Goal: Communication & Community: Share content

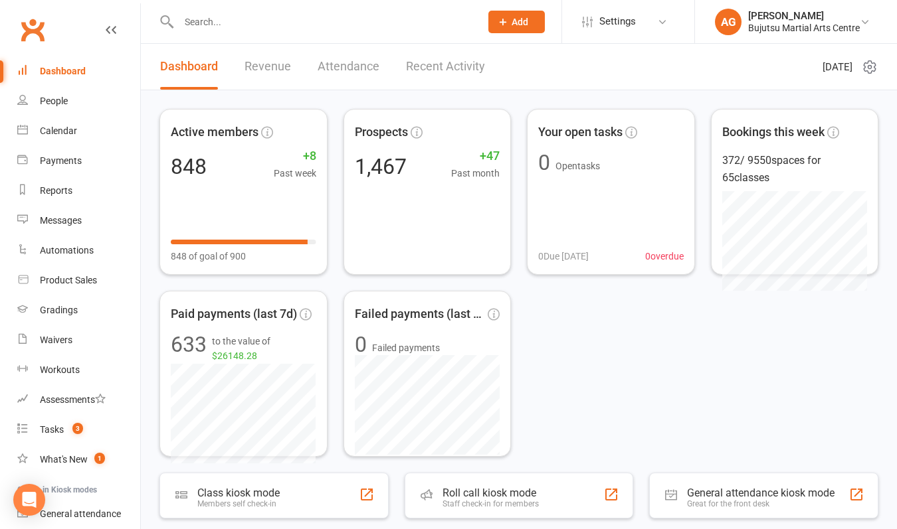
click at [204, 25] on input "text" at bounding box center [323, 22] width 296 height 19
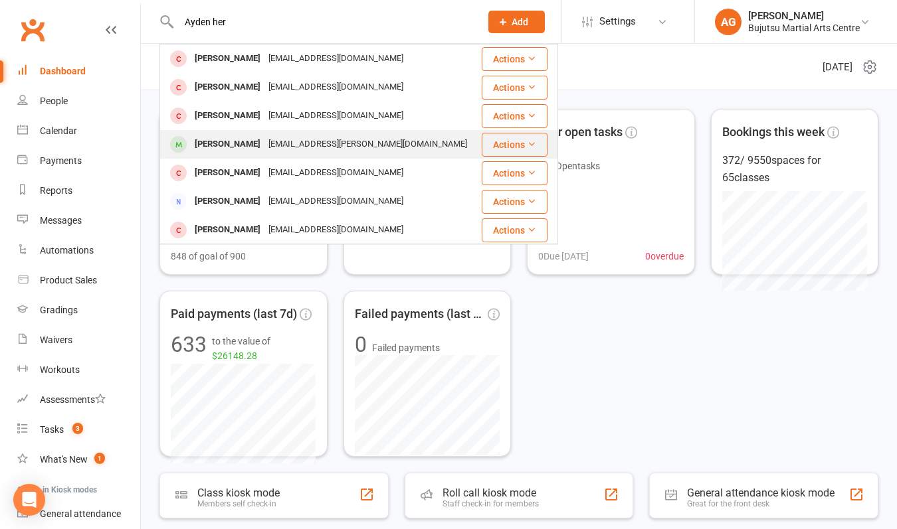
type input "Ayden her"
click at [213, 143] on div "[PERSON_NAME]" at bounding box center [228, 144] width 74 height 19
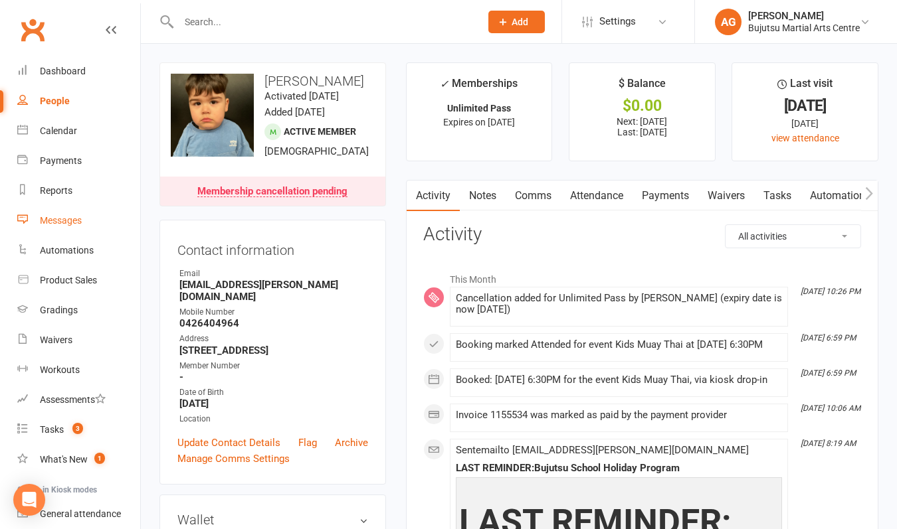
click at [60, 221] on div "Messages" at bounding box center [61, 220] width 42 height 11
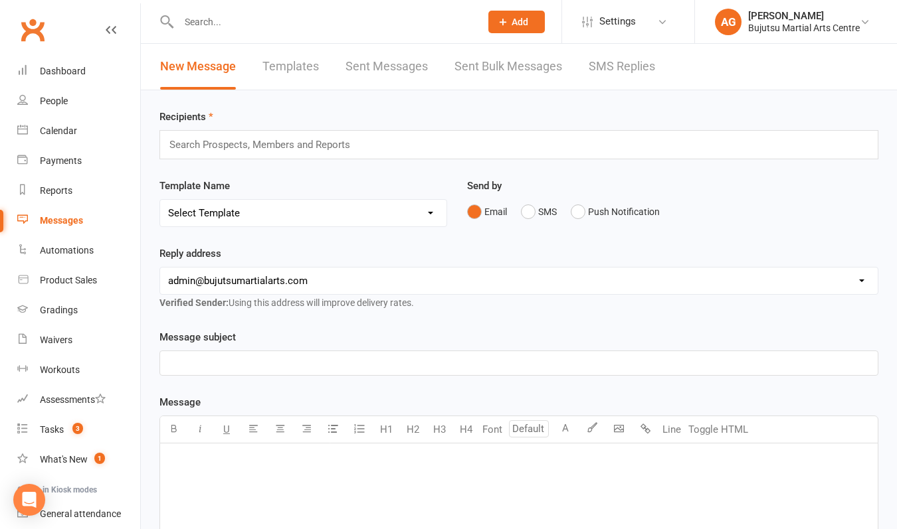
click at [239, 141] on input "text" at bounding box center [265, 144] width 195 height 17
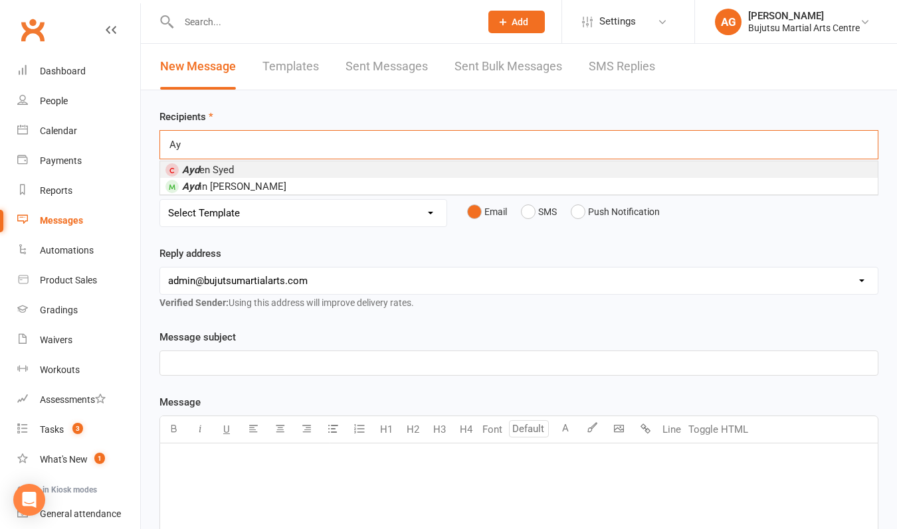
type input "A"
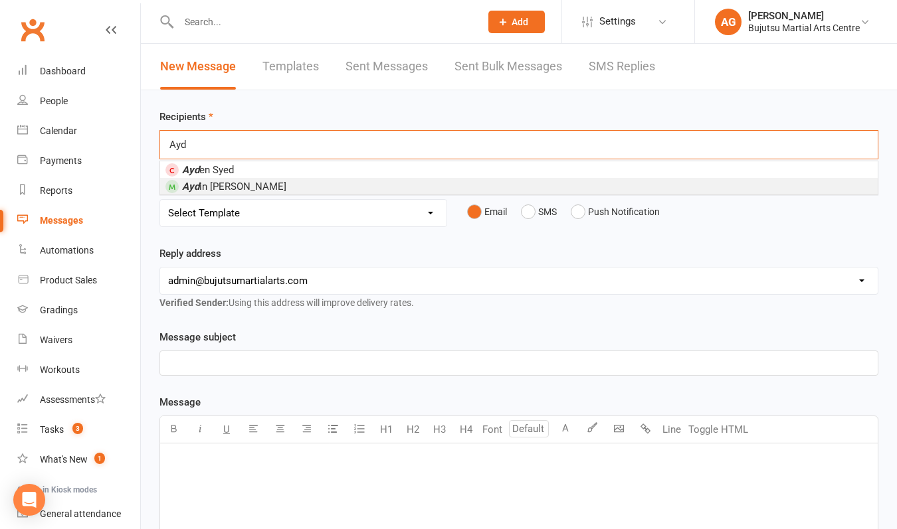
type input "Ayd"
click at [226, 185] on span "Ayd in [PERSON_NAME]" at bounding box center [234, 187] width 104 height 12
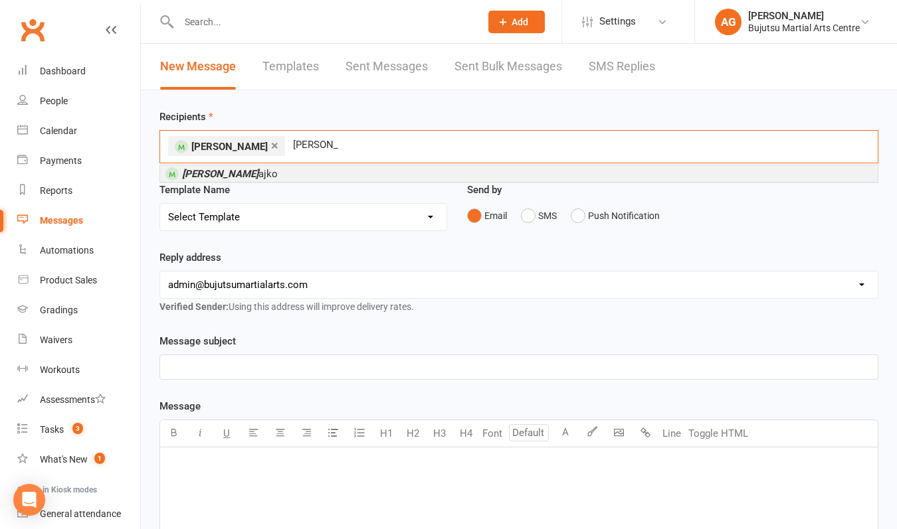
type input "[PERSON_NAME]"
click at [214, 170] on em "[PERSON_NAME]" at bounding box center [220, 174] width 76 height 12
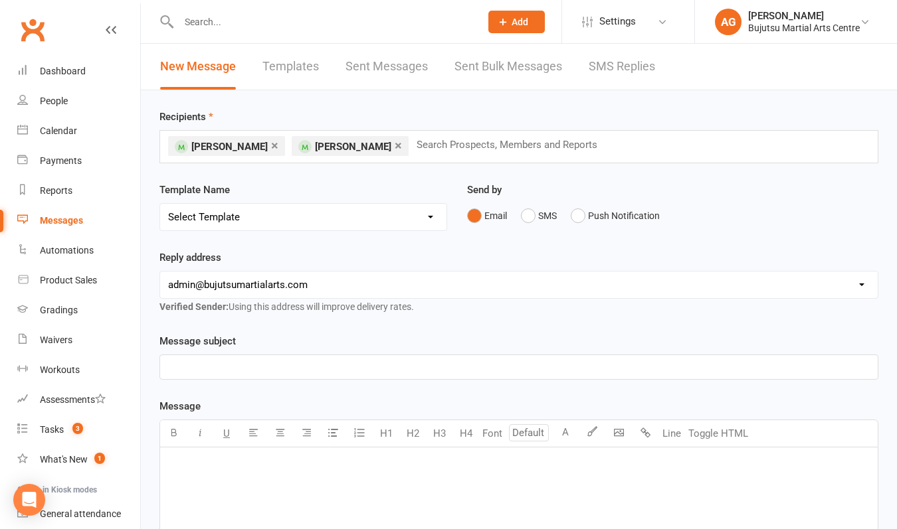
select select "28"
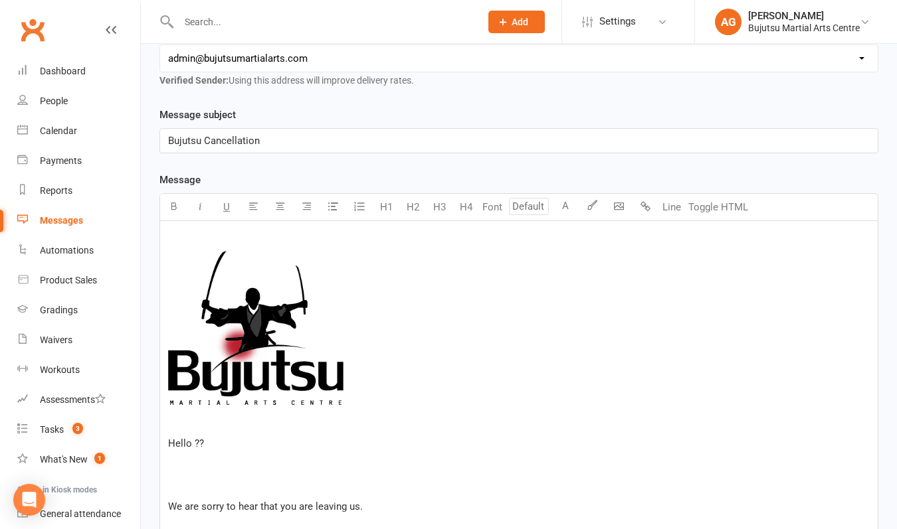
scroll to position [230, 0]
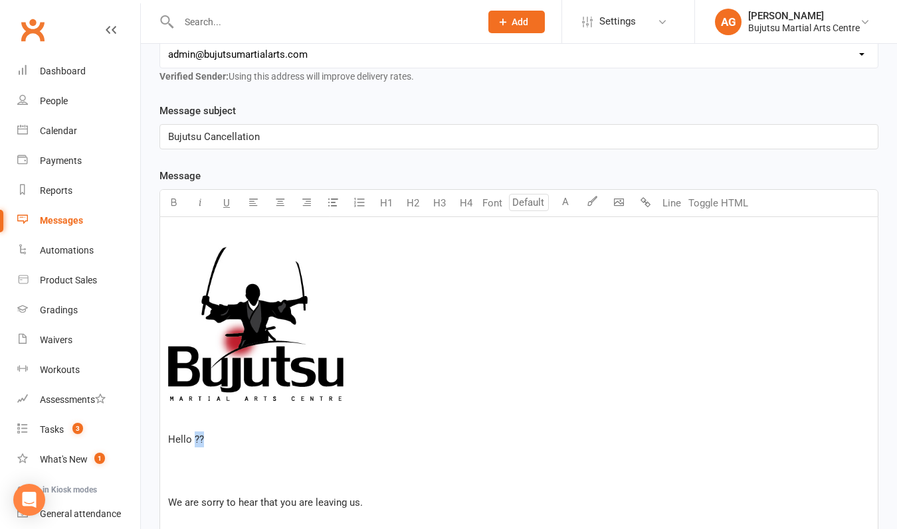
drag, startPoint x: 209, startPoint y: 442, endPoint x: 195, endPoint y: 440, distance: 14.0
click at [195, 440] on p "Hello ??" at bounding box center [518, 440] width 701 height 16
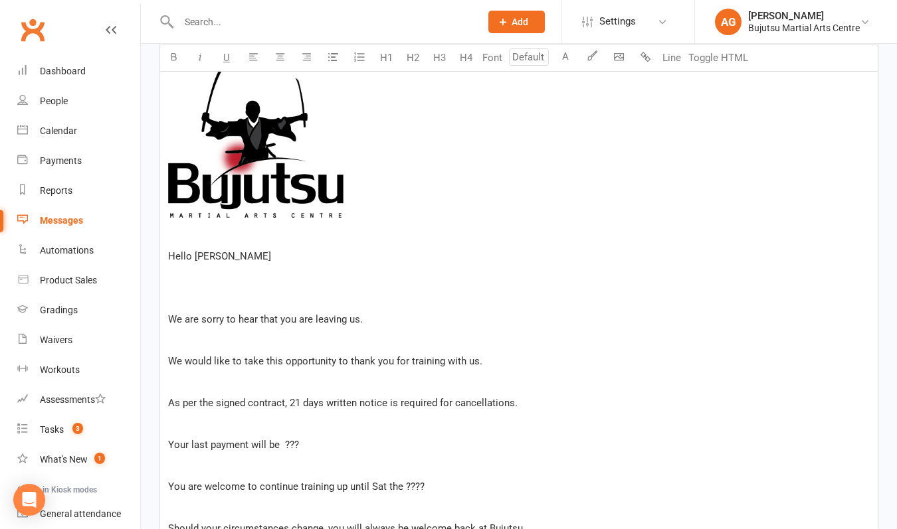
scroll to position [437, 0]
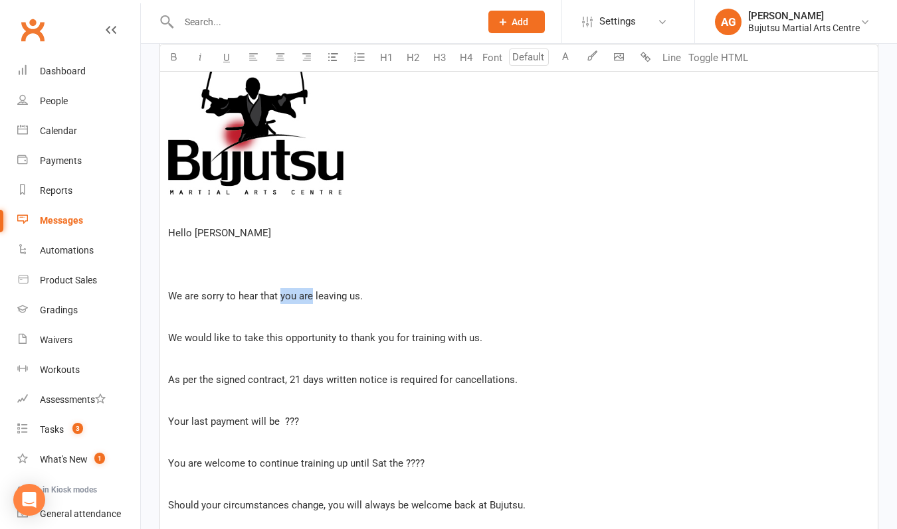
drag, startPoint x: 311, startPoint y: 296, endPoint x: 280, endPoint y: 296, distance: 31.9
click at [279, 296] on span "We are sorry to hear that you are leaving us." at bounding box center [265, 296] width 195 height 12
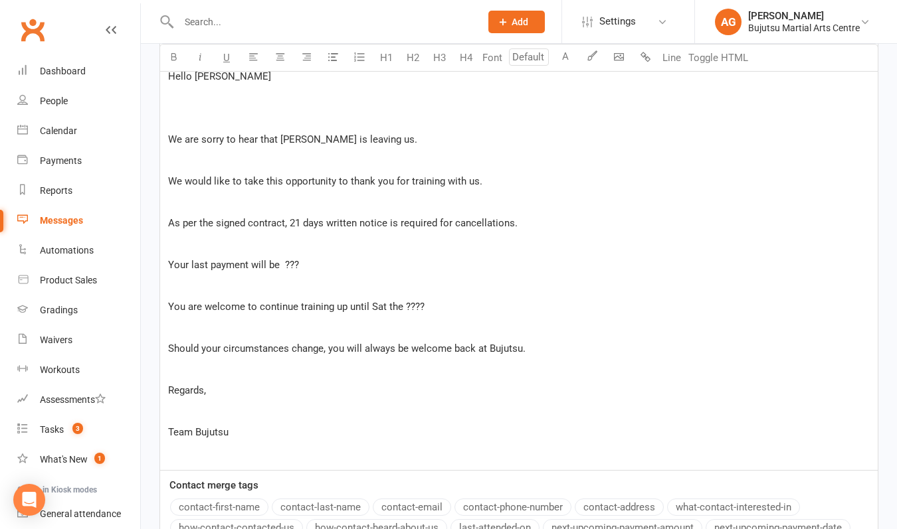
scroll to position [589, 0]
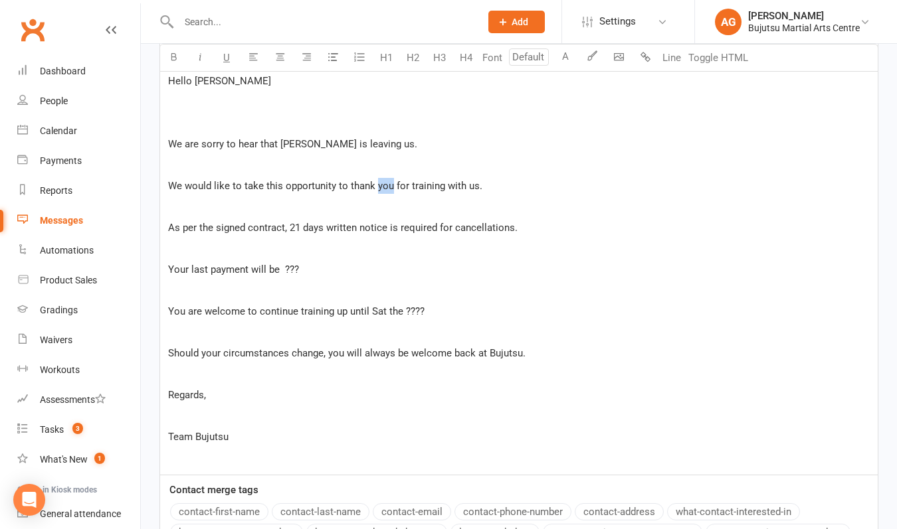
drag, startPoint x: 391, startPoint y: 187, endPoint x: 375, endPoint y: 187, distance: 15.3
click at [375, 187] on span "We would like to take this opportunity to thank you for training with us." at bounding box center [325, 186] width 314 height 12
drag, startPoint x: 288, startPoint y: 228, endPoint x: 385, endPoint y: 228, distance: 97.0
click at [385, 228] on span "As per the signed contract, 21 days written notice is required for cancellation…" at bounding box center [342, 228] width 349 height 12
drag, startPoint x: 302, startPoint y: 270, endPoint x: 281, endPoint y: 268, distance: 21.3
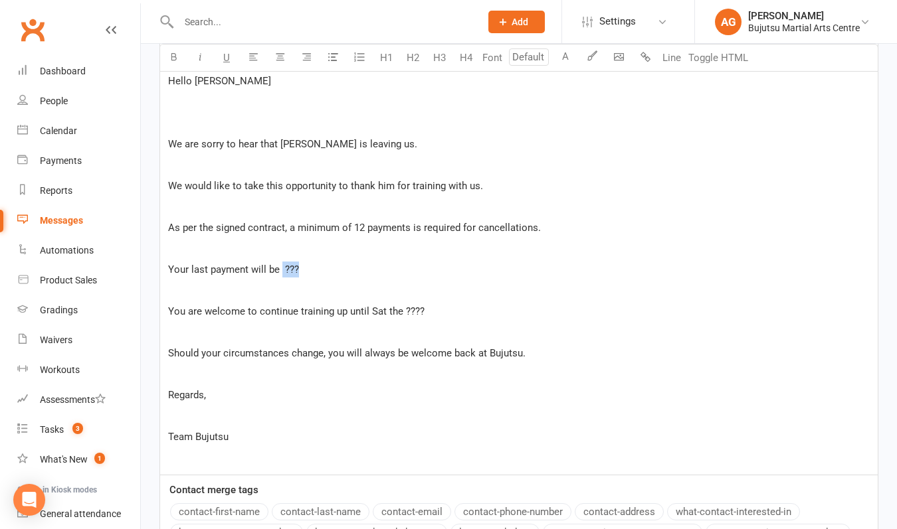
click at [281, 268] on p "Your last payment will be ???" at bounding box center [518, 270] width 701 height 16
drag, startPoint x: 200, startPoint y: 311, endPoint x: 151, endPoint y: 311, distance: 48.5
click at [151, 311] on div "Message subject Bujutsu Cancellation Message U H1 H2 H3 H4 Font A Line Toggle H…" at bounding box center [518, 169] width 739 height 850
click at [412, 310] on p "He is welcome to continue training up until Sat the ????" at bounding box center [518, 312] width 701 height 16
drag, startPoint x: 343, startPoint y: 355, endPoint x: 329, endPoint y: 356, distance: 14.7
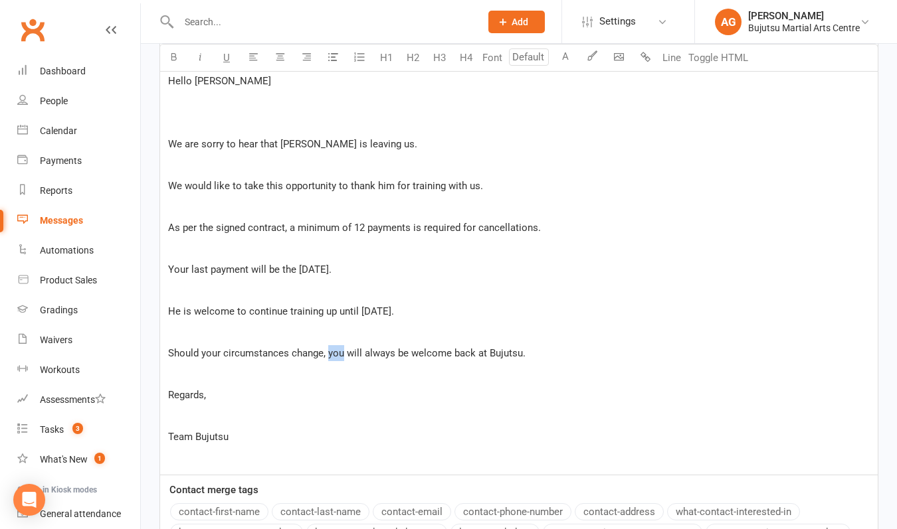
click at [328, 356] on span "Should your circumstances change, you will always be welcome back at Bujutsu." at bounding box center [346, 353] width 357 height 12
click at [529, 357] on p "Should your circumstances change, he will always be welcome back at Bujutsu." at bounding box center [518, 353] width 701 height 16
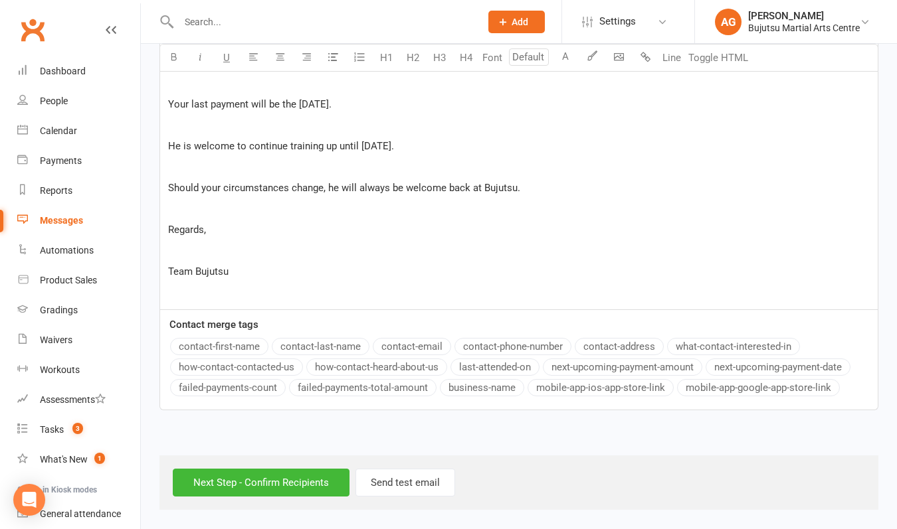
scroll to position [766, 0]
click at [292, 473] on input "Next Step - Confirm Recipients" at bounding box center [261, 483] width 177 height 28
click at [291, 472] on div "Next Step - Confirm Recipients Send test email" at bounding box center [518, 483] width 719 height 54
click at [273, 476] on div "Next Step - Confirm Recipients Send test email" at bounding box center [518, 483] width 719 height 54
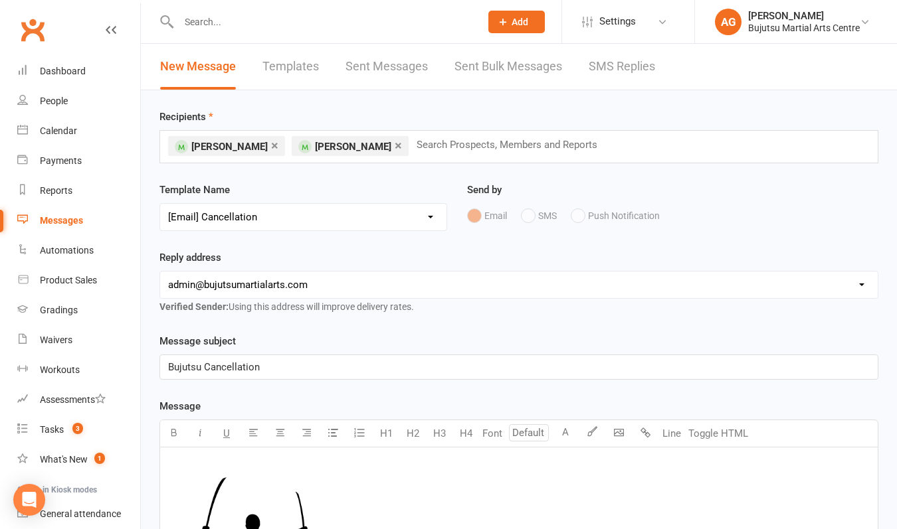
scroll to position [0, 0]
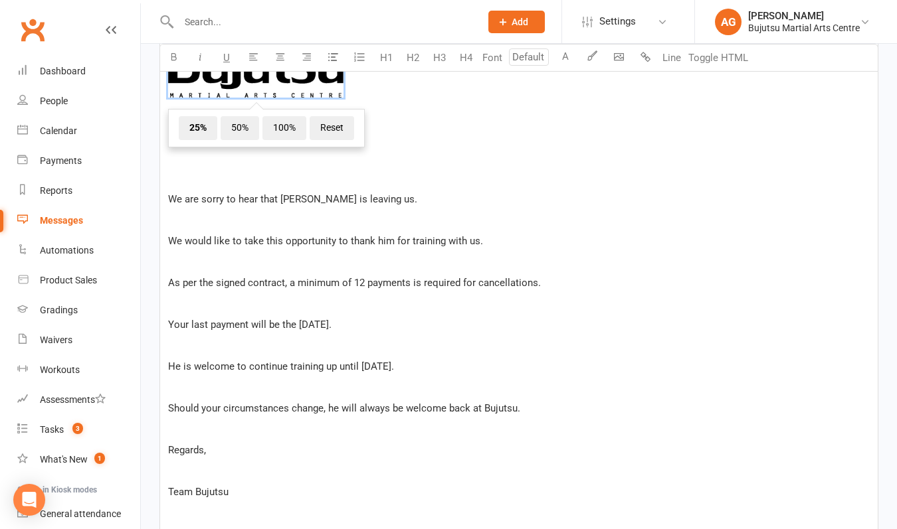
scroll to position [525, 0]
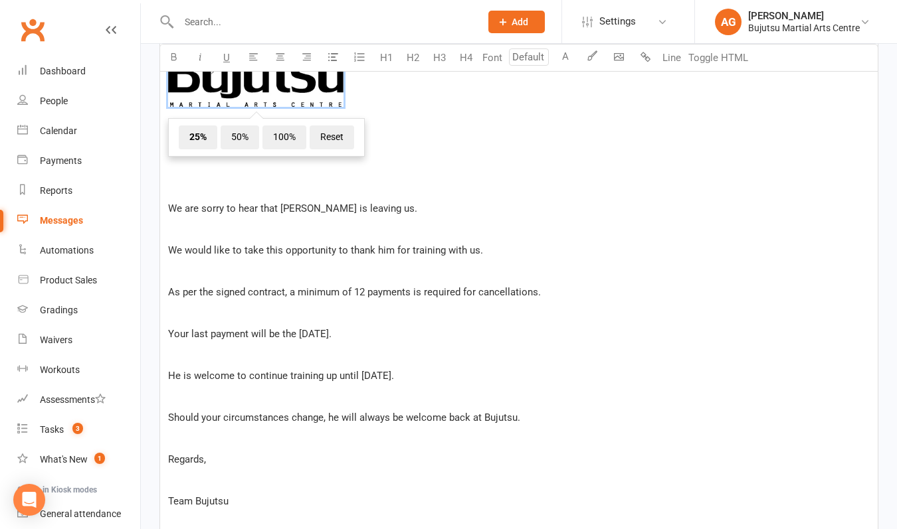
click at [317, 391] on p at bounding box center [518, 397] width 701 height 16
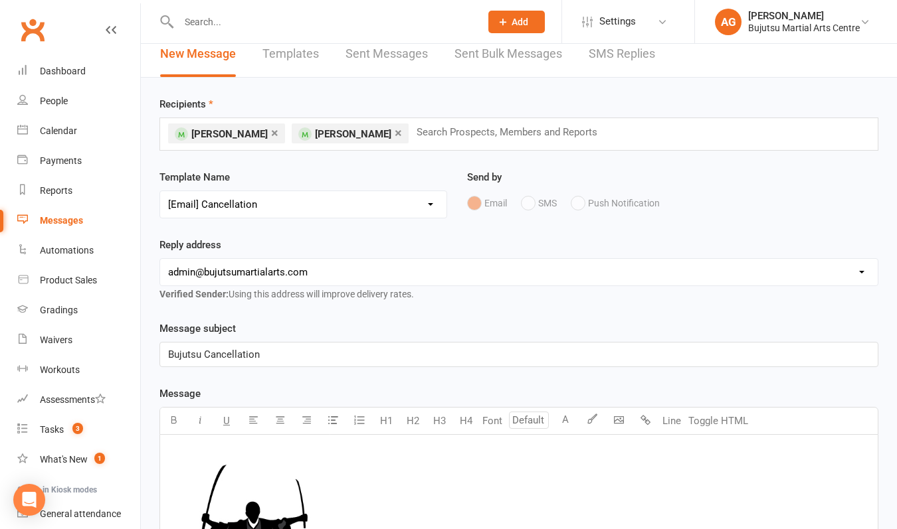
scroll to position [8, 0]
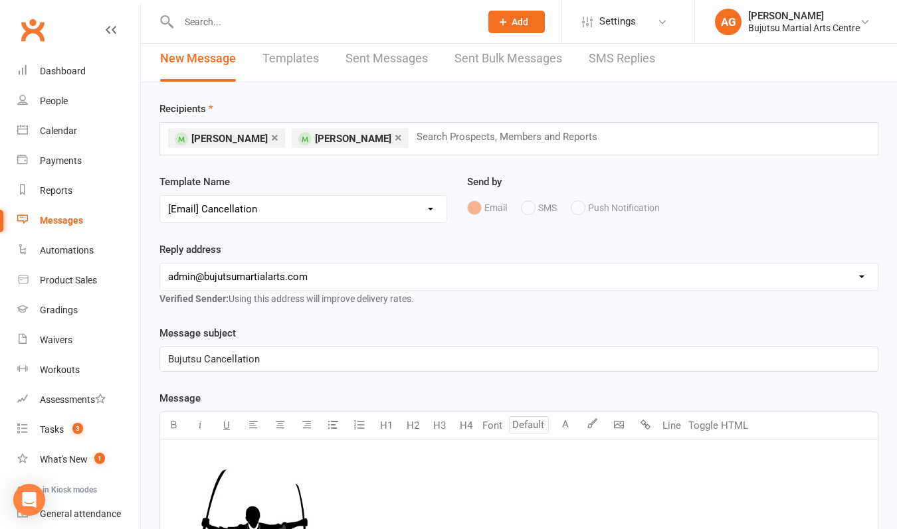
click at [417, 132] on input "text" at bounding box center [512, 136] width 195 height 17
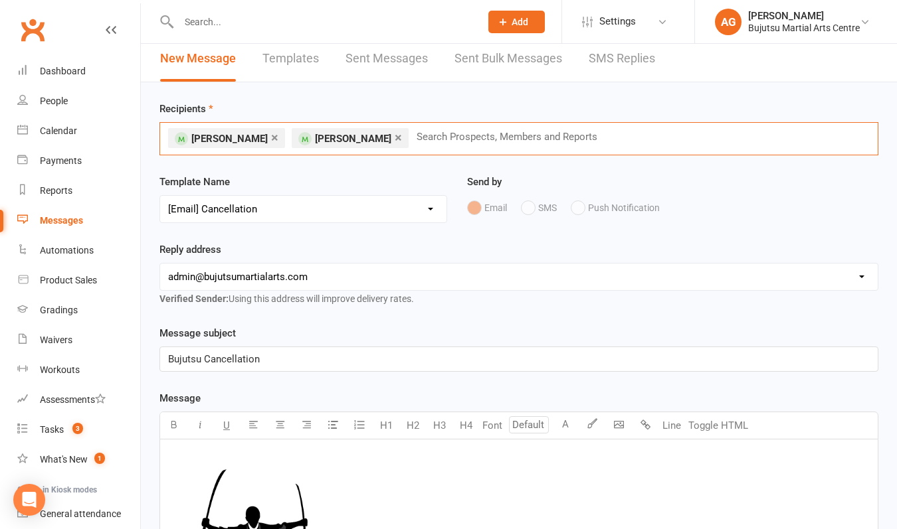
click at [375, 250] on div "Reply address [EMAIL_ADDRESS][DOMAIN_NAME] [EMAIL_ADDRESS][DOMAIN_NAME] [EMAIL_…" at bounding box center [518, 274] width 719 height 65
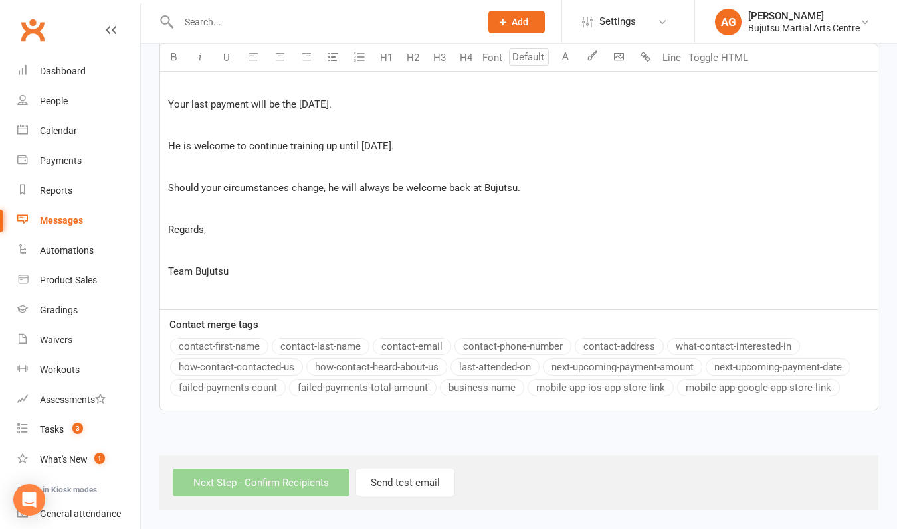
scroll to position [766, 0]
click at [387, 264] on p "Team Bujutsu" at bounding box center [518, 272] width 701 height 16
click at [262, 474] on div "Next Step - Confirm Recipients Send test email" at bounding box center [518, 483] width 719 height 54
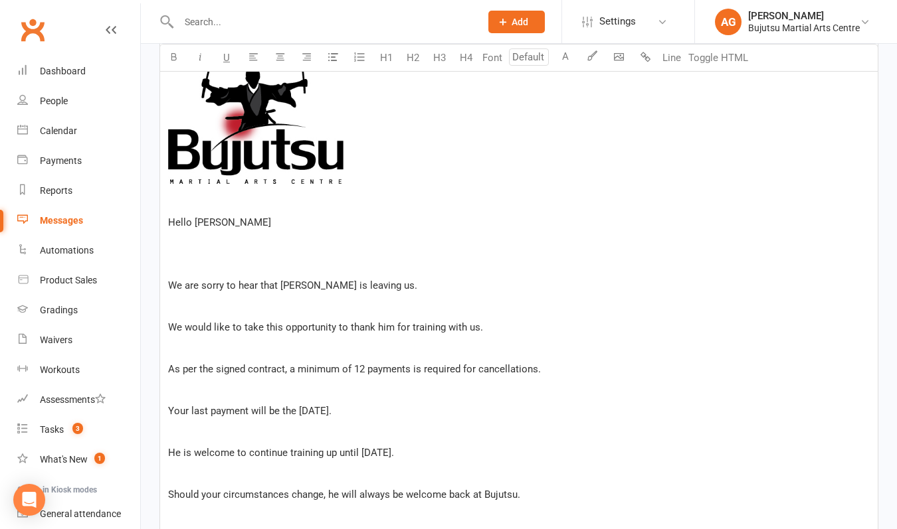
scroll to position [440, 0]
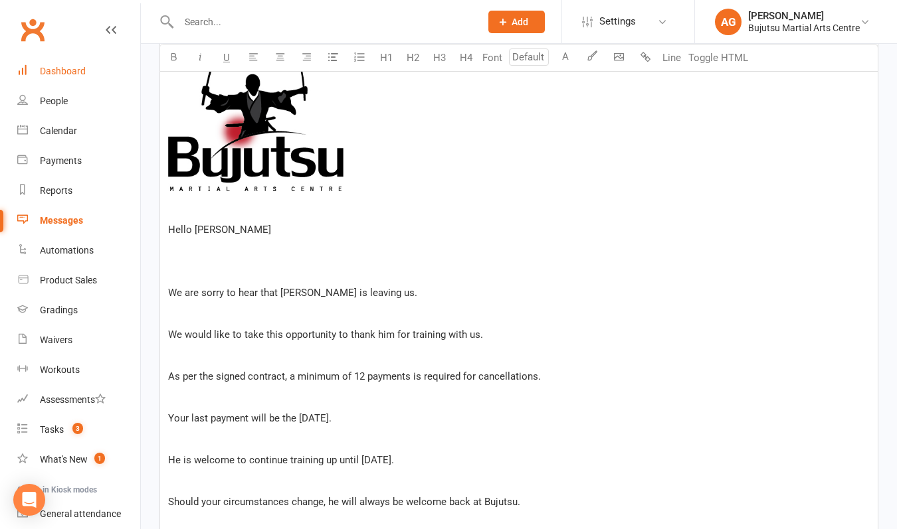
click at [60, 69] on div "Dashboard" at bounding box center [63, 71] width 46 height 11
